Goal: Task Accomplishment & Management: Manage account settings

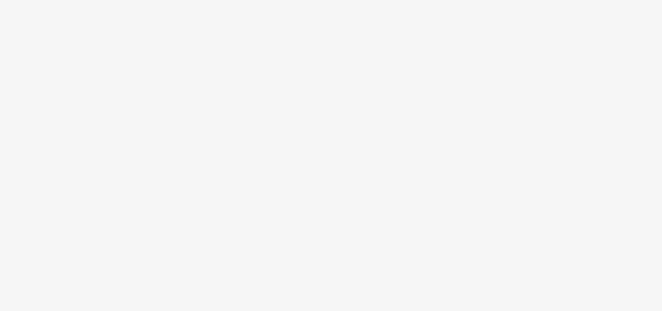
click at [154, 35] on body at bounding box center [331, 155] width 662 height 311
click at [101, 44] on body at bounding box center [331, 155] width 662 height 311
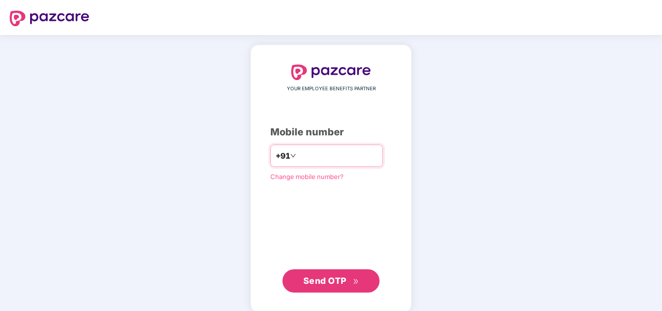
click at [298, 155] on input "number" at bounding box center [338, 156] width 80 height 16
type input "*"
type input "**********"
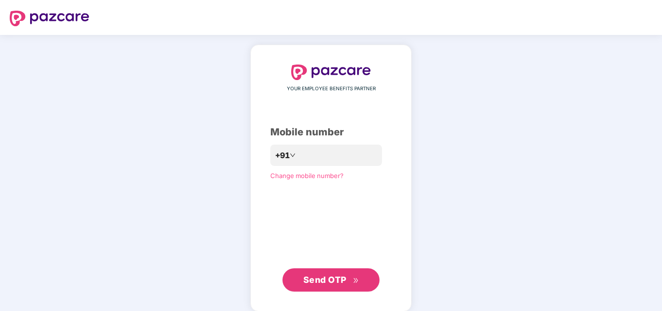
click at [344, 282] on span "Send OTP" at bounding box center [324, 280] width 43 height 10
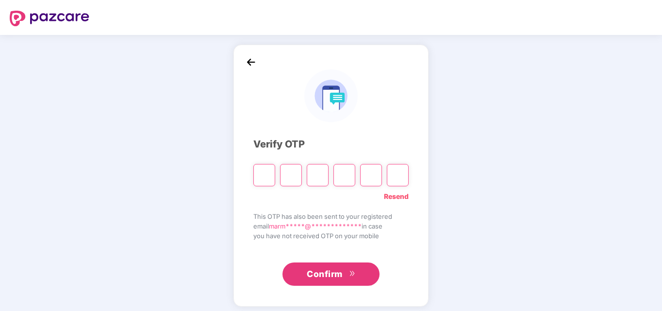
type input "*"
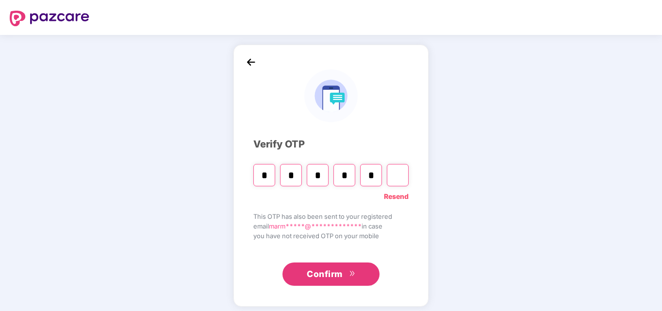
type input "*"
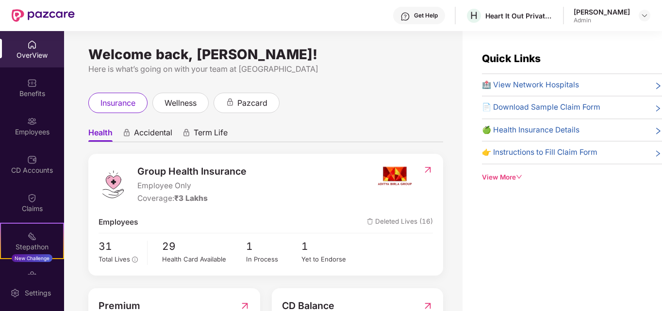
click at [434, 19] on div "Get Help" at bounding box center [426, 16] width 24 height 8
